Goal: Information Seeking & Learning: Compare options

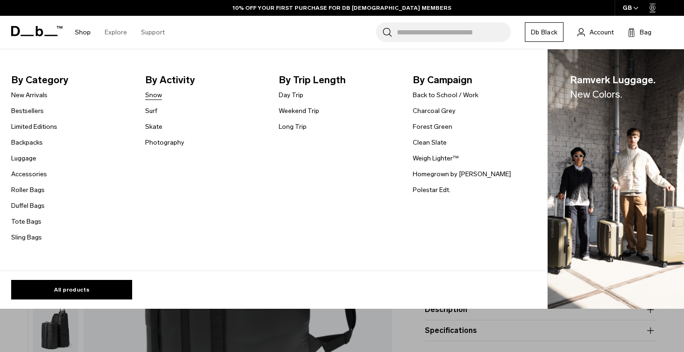
click at [155, 99] on link "Snow" at bounding box center [153, 95] width 17 height 10
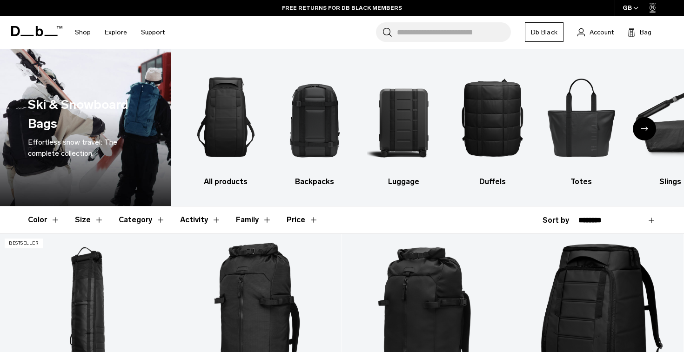
click at [87, 219] on button "Size" at bounding box center [89, 220] width 29 height 27
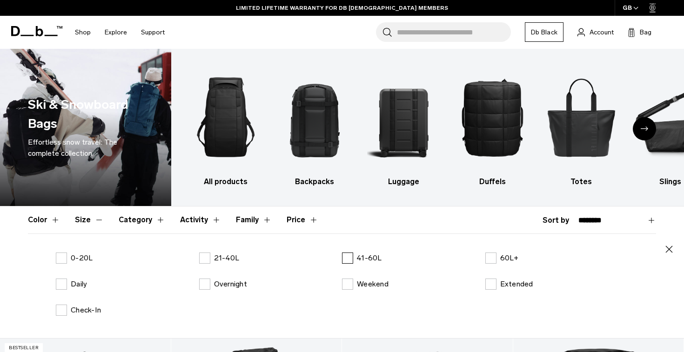
click at [345, 260] on label "41-60L" at bounding box center [362, 258] width 40 height 11
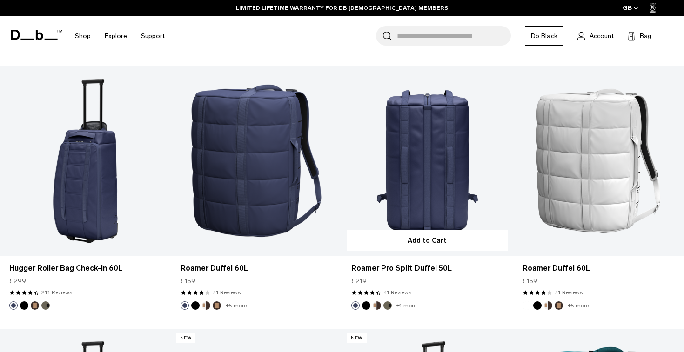
scroll to position [569, 0]
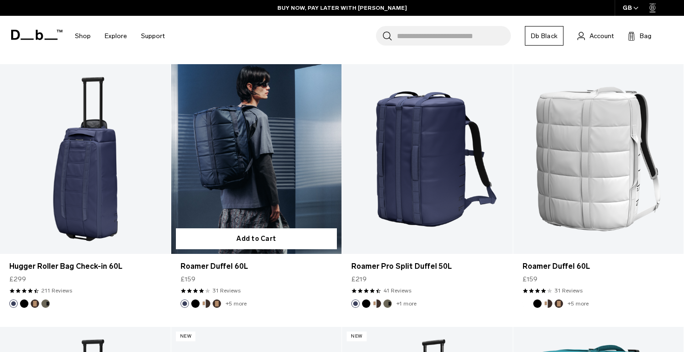
click at [223, 176] on link "Roamer Duffel 60L" at bounding box center [256, 158] width 171 height 189
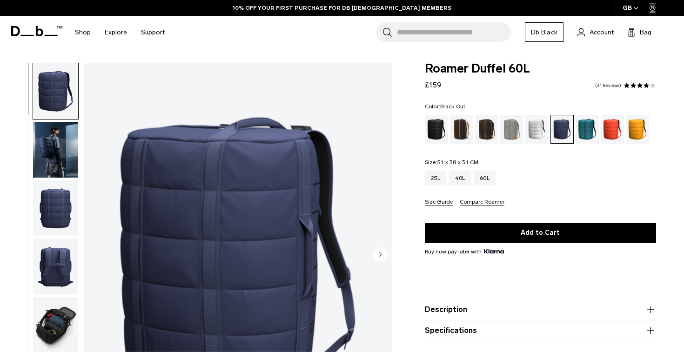
click at [430, 132] on div "Black Out" at bounding box center [437, 129] width 24 height 29
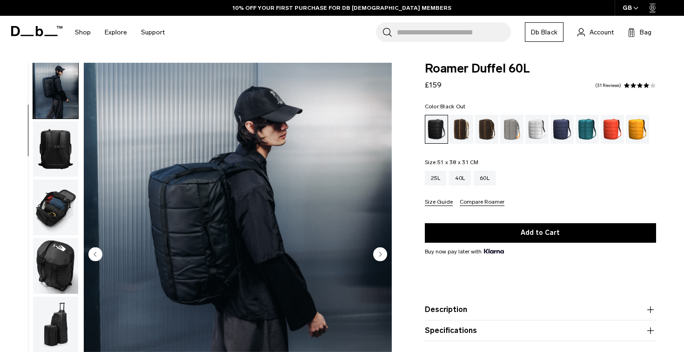
click at [37, 199] on img "button" at bounding box center [55, 208] width 45 height 56
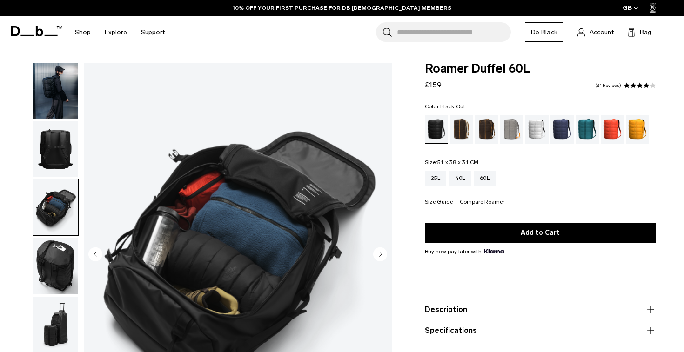
scroll to position [146, 0]
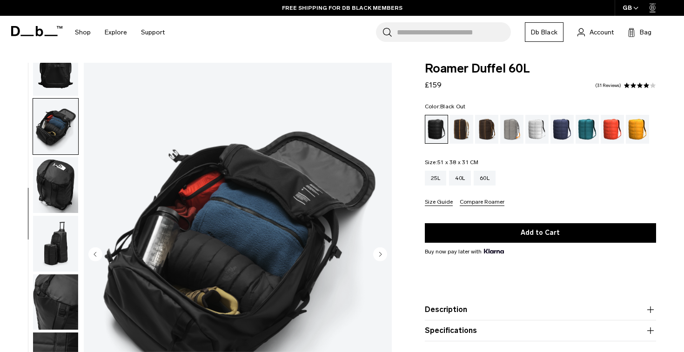
click at [51, 240] on img "button" at bounding box center [55, 244] width 45 height 56
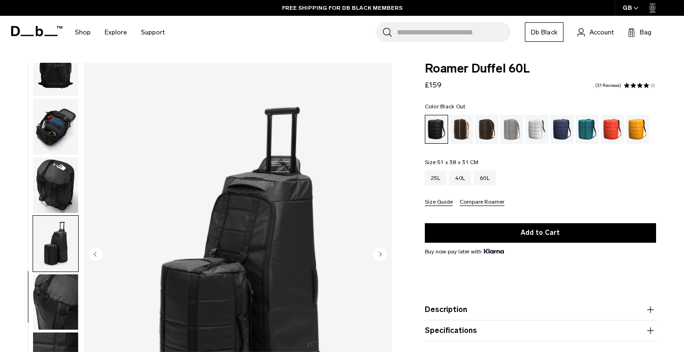
click at [60, 184] on img "button" at bounding box center [55, 185] width 45 height 56
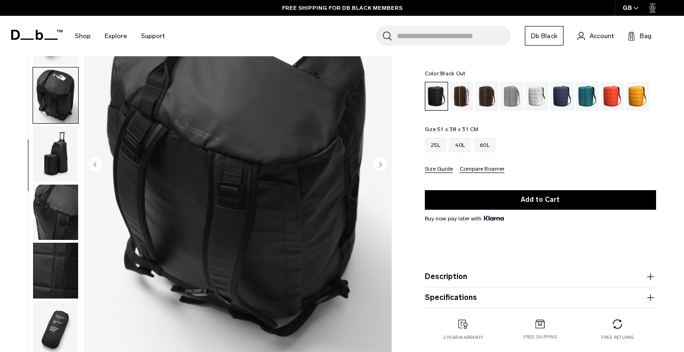
scroll to position [102, 0]
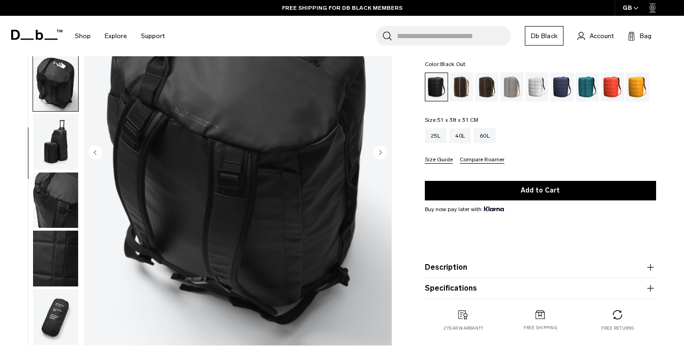
click at [68, 253] on img "button" at bounding box center [55, 259] width 45 height 56
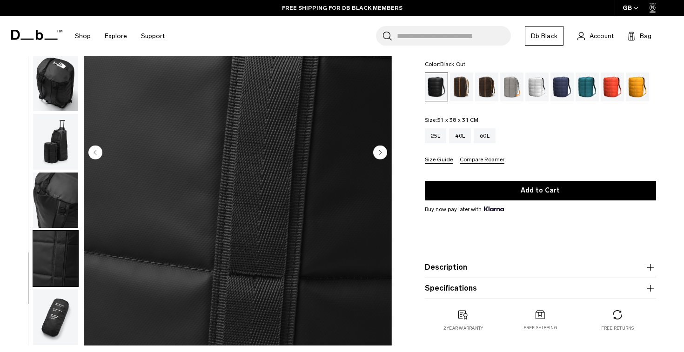
click at [65, 206] on img "button" at bounding box center [55, 201] width 45 height 56
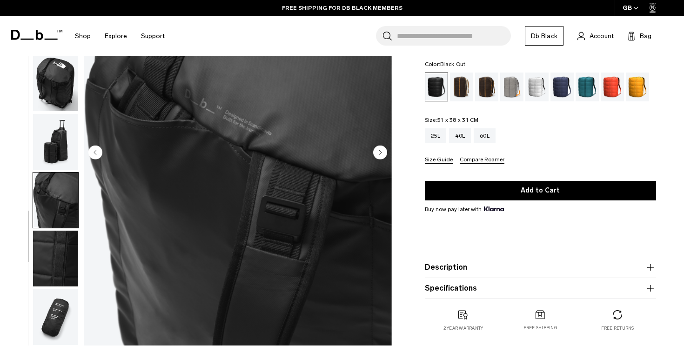
click at [64, 306] on img "button" at bounding box center [55, 317] width 45 height 56
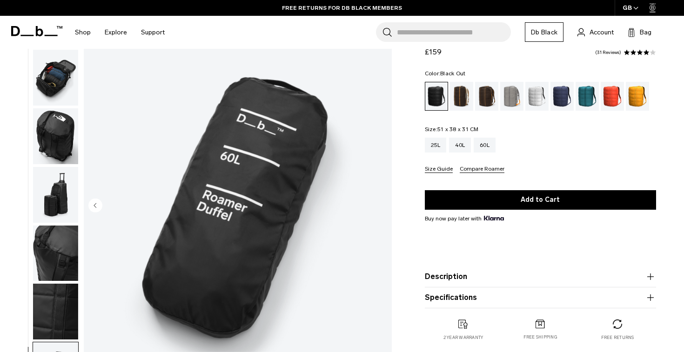
scroll to position [48, 0]
click at [610, 98] on div "Falu Red" at bounding box center [612, 96] width 24 height 29
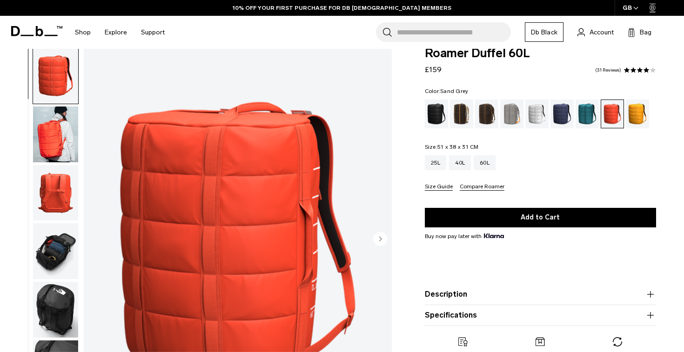
click at [510, 115] on div "Sand Grey" at bounding box center [512, 114] width 24 height 29
